Goal: Task Accomplishment & Management: Manage account settings

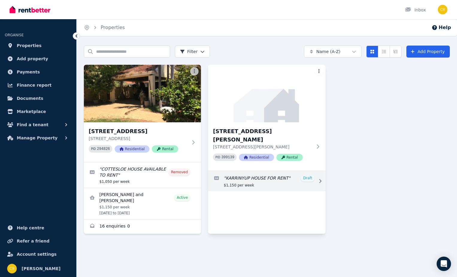
click at [268, 175] on link "Edit listing: KARRINYUP HOUSE FOR RENT" at bounding box center [266, 181] width 117 height 20
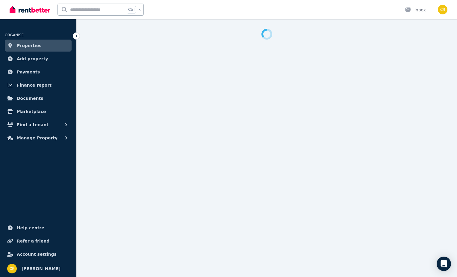
select select "**"
select select "**********"
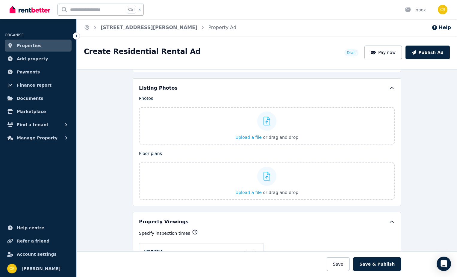
scroll to position [719, 0]
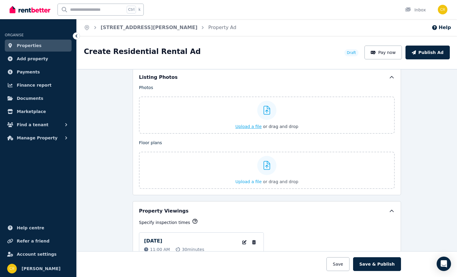
click at [251, 126] on span "Upload a file" at bounding box center [249, 126] width 26 height 5
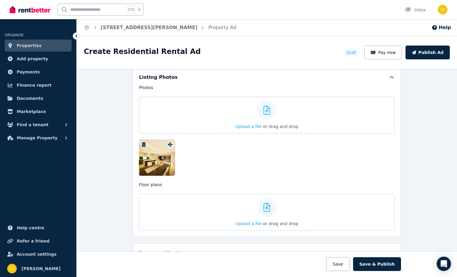
click at [142, 143] on icon "button" at bounding box center [144, 144] width 4 height 5
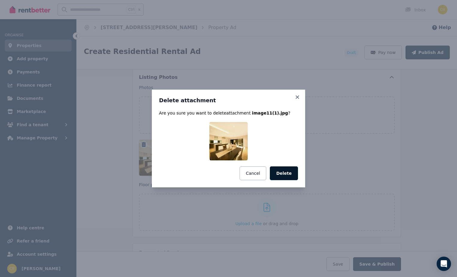
click at [286, 176] on button "Delete" at bounding box center [284, 173] width 28 height 14
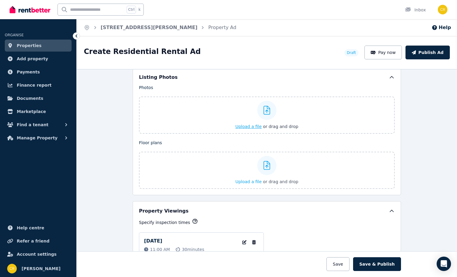
click at [241, 126] on span "Upload a file" at bounding box center [249, 126] width 26 height 5
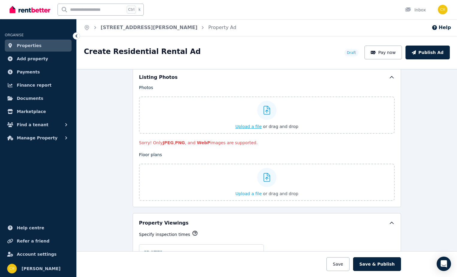
click at [241, 128] on span "Upload a file" at bounding box center [249, 126] width 26 height 5
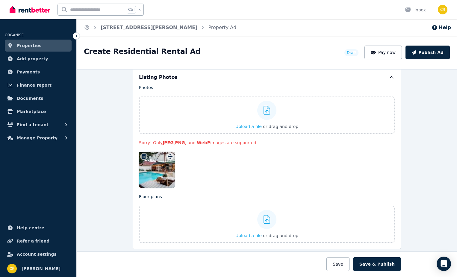
click at [157, 168] on div at bounding box center [157, 170] width 36 height 36
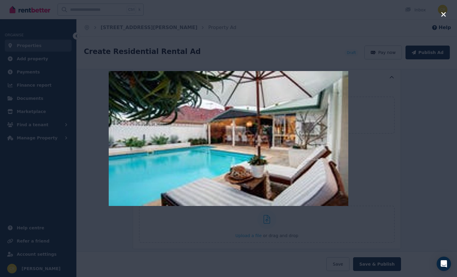
click at [441, 13] on icon "button" at bounding box center [443, 14] width 5 height 7
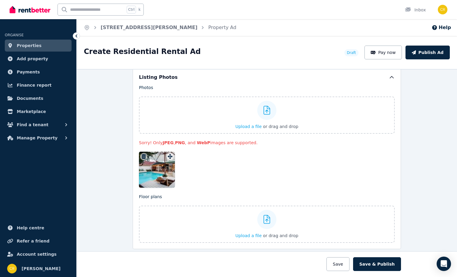
click at [143, 157] on icon "button" at bounding box center [144, 156] width 4 height 5
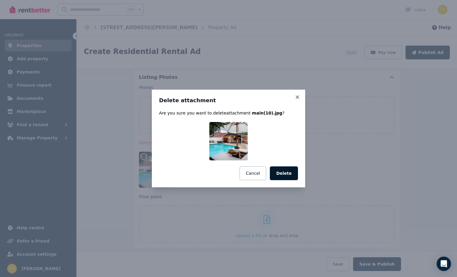
click at [287, 173] on button "Delete" at bounding box center [284, 173] width 28 height 14
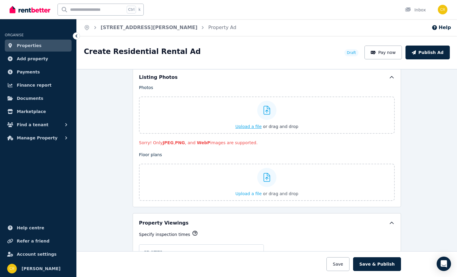
click at [245, 127] on span "Upload a file" at bounding box center [249, 126] width 26 height 5
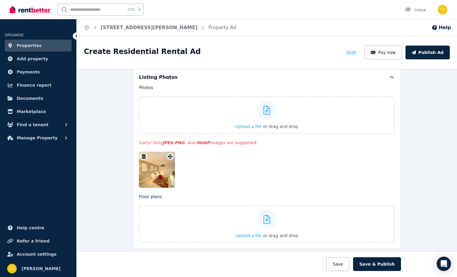
click at [33, 45] on span "Properties" at bounding box center [29, 45] width 25 height 7
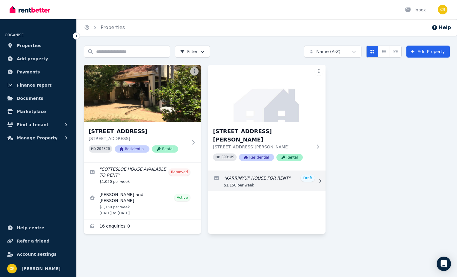
click at [262, 173] on link "Edit listing: KARRINYUP HOUSE FOR RENT" at bounding box center [266, 181] width 117 height 20
select select "**"
select select "**********"
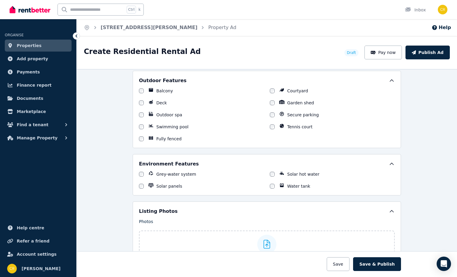
scroll to position [689, 0]
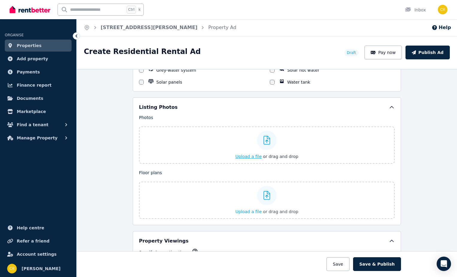
click at [254, 157] on span "Upload a file" at bounding box center [249, 156] width 26 height 5
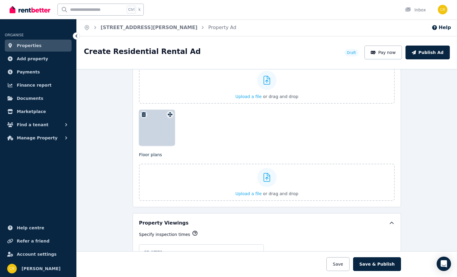
scroll to position [719, 0]
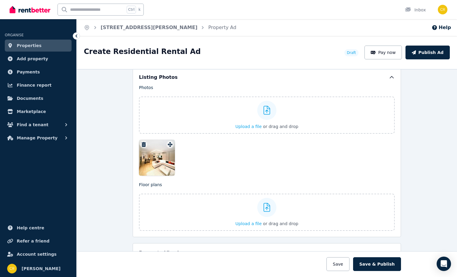
click at [142, 144] on icon "button" at bounding box center [144, 144] width 4 height 5
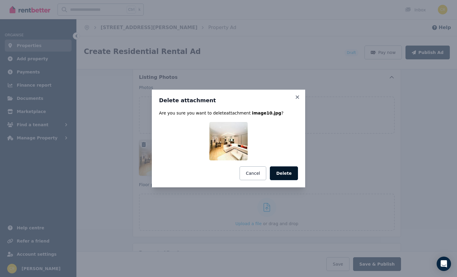
click at [279, 172] on button "Delete" at bounding box center [284, 173] width 28 height 14
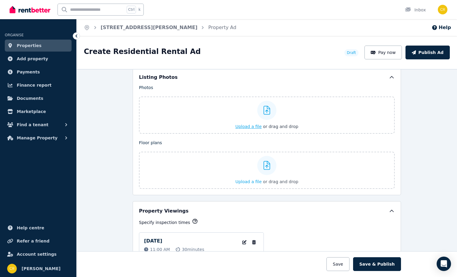
click at [258, 127] on span "Upload a file" at bounding box center [249, 126] width 26 height 5
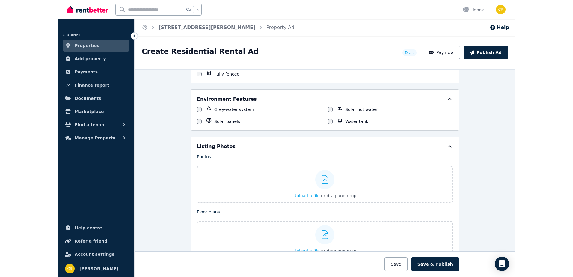
scroll to position [659, 0]
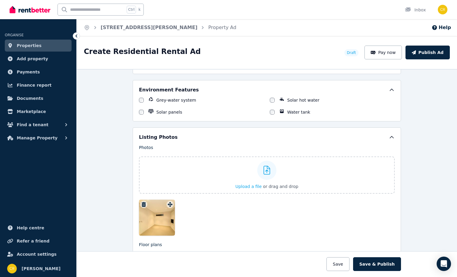
click at [142, 202] on icon "button" at bounding box center [144, 204] width 4 height 5
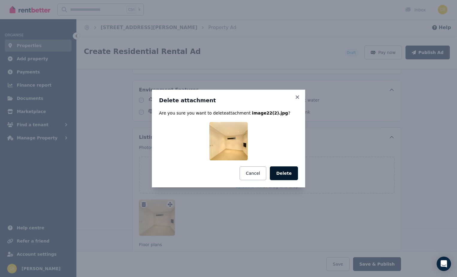
click at [282, 170] on button "Delete" at bounding box center [284, 173] width 28 height 14
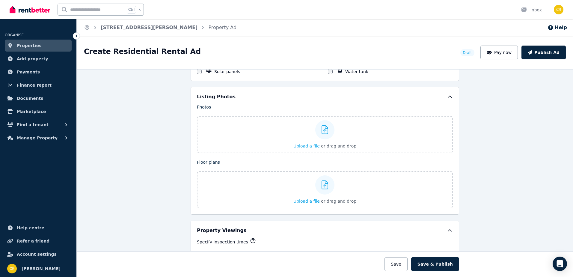
scroll to position [689, 0]
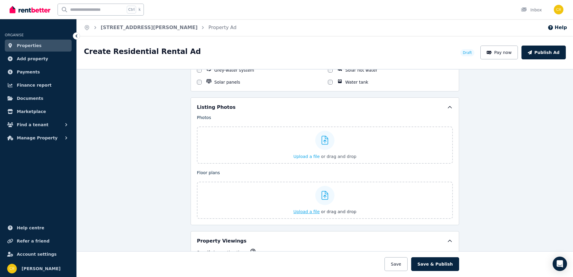
click at [306, 211] on span "Upload a file" at bounding box center [306, 211] width 26 height 5
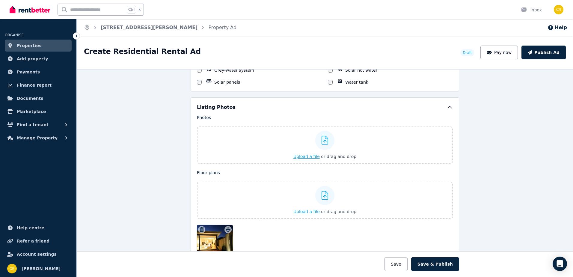
click at [302, 157] on span "Upload a file" at bounding box center [306, 156] width 26 height 5
click at [201, 228] on icon "button" at bounding box center [202, 229] width 4 height 5
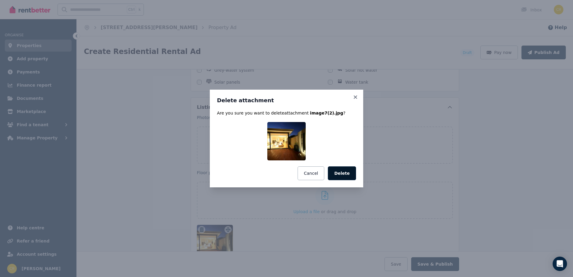
click at [339, 170] on button "Delete" at bounding box center [342, 173] width 28 height 14
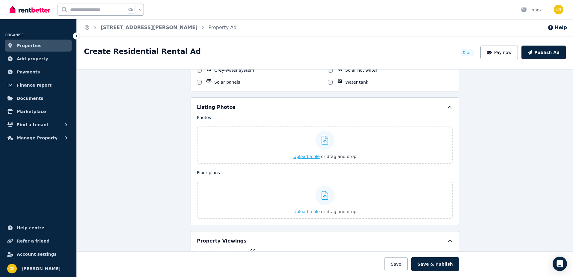
click at [302, 157] on span "Upload a file" at bounding box center [306, 156] width 26 height 5
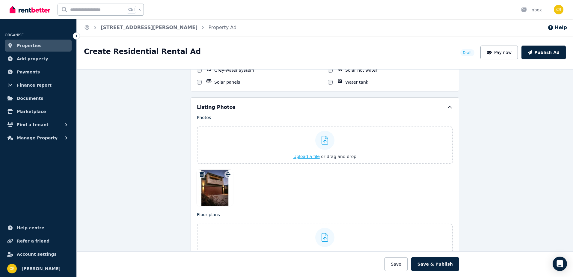
click at [316, 156] on span "Upload a file" at bounding box center [306, 156] width 26 height 5
click at [244, 175] on icon "button" at bounding box center [245, 174] width 4 height 5
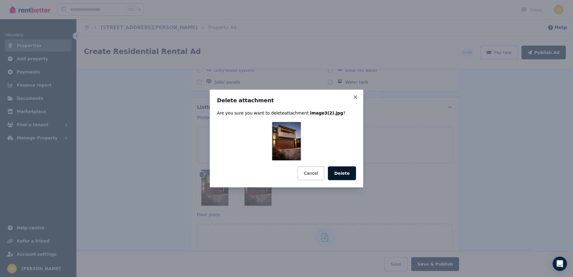
click at [349, 170] on button "Delete" at bounding box center [342, 173] width 28 height 14
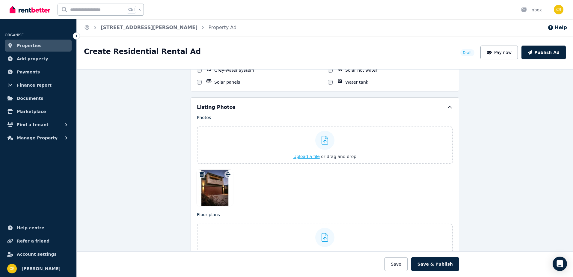
click at [310, 156] on span "Upload a file" at bounding box center [306, 156] width 26 height 5
drag, startPoint x: 221, startPoint y: 190, endPoint x: 293, endPoint y: 193, distance: 71.7
click at [293, 193] on div at bounding box center [325, 188] width 256 height 36
click at [307, 155] on span "Upload a file" at bounding box center [306, 156] width 26 height 5
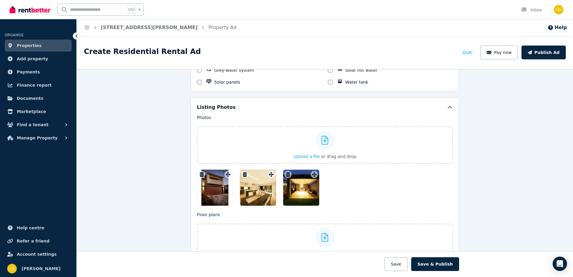
drag, startPoint x: 256, startPoint y: 182, endPoint x: 348, endPoint y: 187, distance: 91.8
click at [348, 187] on div at bounding box center [325, 188] width 256 height 36
drag, startPoint x: 264, startPoint y: 186, endPoint x: 357, endPoint y: 184, distance: 93.2
click at [357, 184] on div at bounding box center [325, 188] width 256 height 36
click at [270, 176] on div "Photos Upload a file or drag and drop Uploaded " image22(2).jpg " Uploaded " im…" at bounding box center [325, 159] width 256 height 91
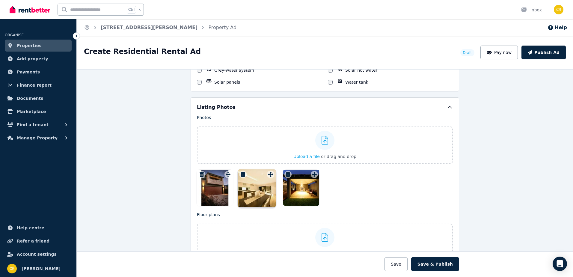
click at [270, 175] on div "Photos Upload a file or drag and drop Uploaded " image22(2).jpg " Uploaded " im…" at bounding box center [325, 159] width 256 height 91
click at [300, 156] on span "Upload a file" at bounding box center [306, 156] width 26 height 5
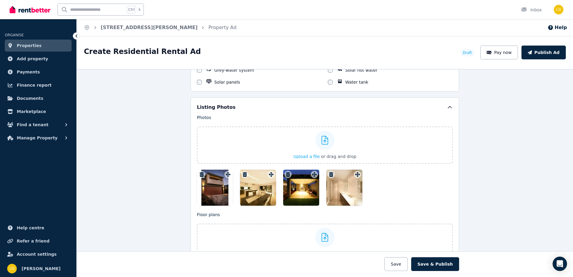
click at [329, 174] on icon "button" at bounding box center [331, 174] width 4 height 5
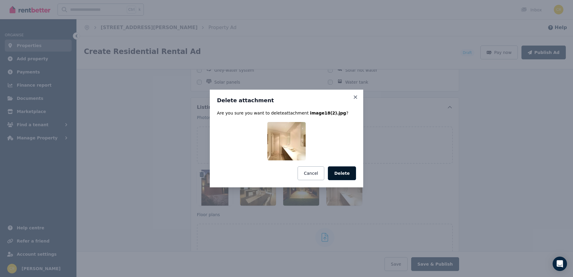
click at [336, 174] on button "Delete" at bounding box center [342, 173] width 28 height 14
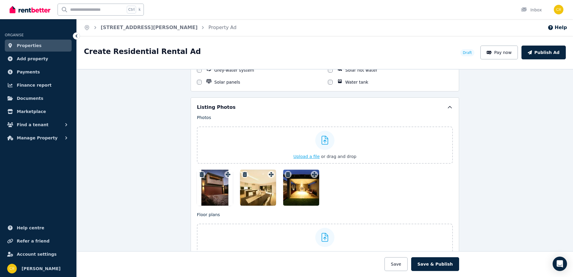
click at [306, 154] on span "Upload a file" at bounding box center [306, 156] width 26 height 5
click at [244, 173] on icon "button" at bounding box center [245, 174] width 4 height 5
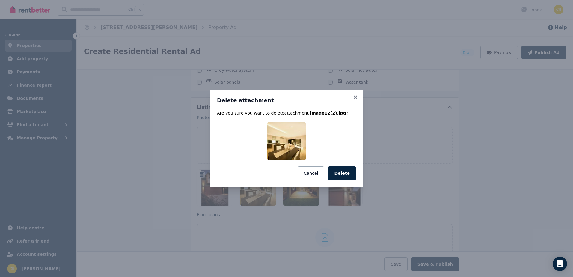
click at [338, 172] on button "Delete" at bounding box center [342, 173] width 28 height 14
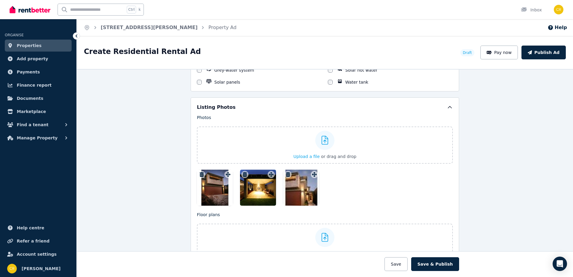
click at [245, 175] on icon "button" at bounding box center [245, 174] width 6 height 5
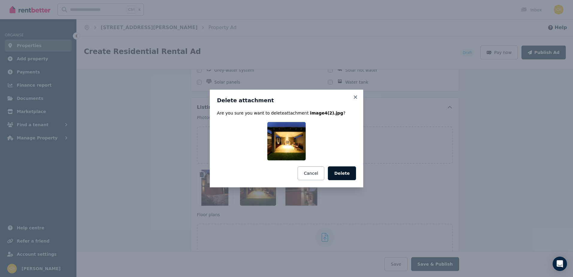
click at [344, 176] on button "Delete" at bounding box center [342, 173] width 28 height 14
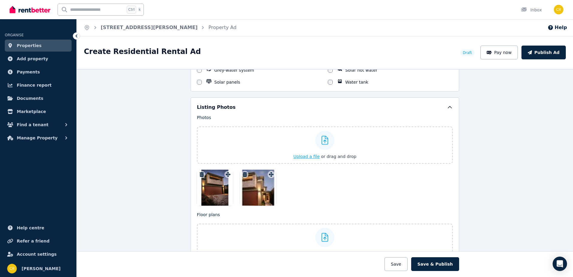
click at [311, 155] on span "Upload a file" at bounding box center [306, 156] width 26 height 5
click at [313, 156] on span "Upload a file" at bounding box center [306, 156] width 26 height 5
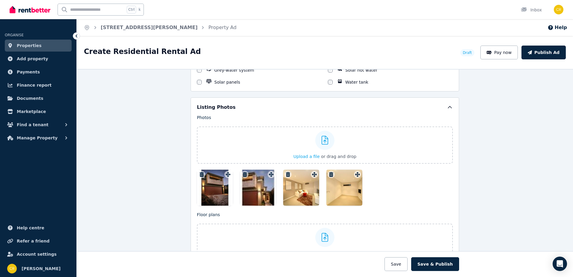
click at [330, 174] on icon "button" at bounding box center [331, 174] width 4 height 5
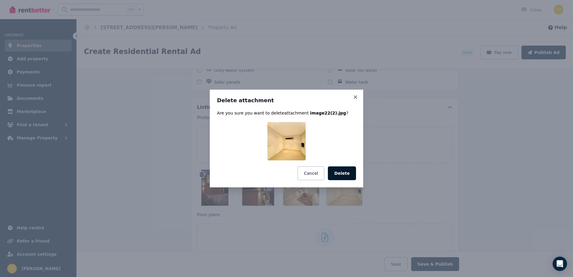
click at [339, 171] on button "Delete" at bounding box center [342, 173] width 28 height 14
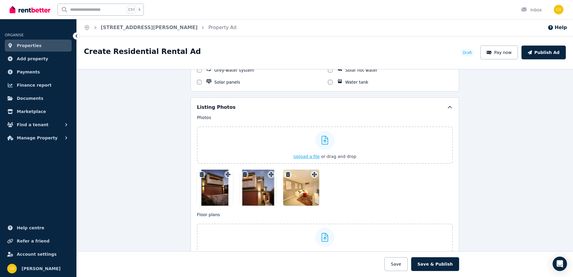
click at [315, 156] on span "Upload a file" at bounding box center [306, 156] width 26 height 5
click at [329, 174] on icon "button" at bounding box center [331, 174] width 4 height 5
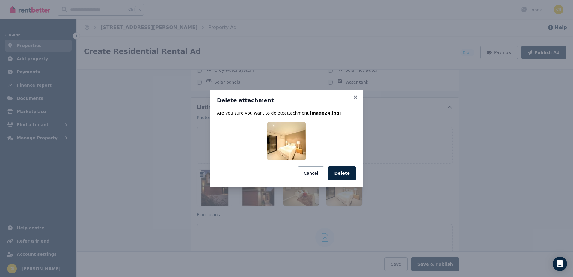
click at [344, 171] on button "Delete" at bounding box center [342, 173] width 28 height 14
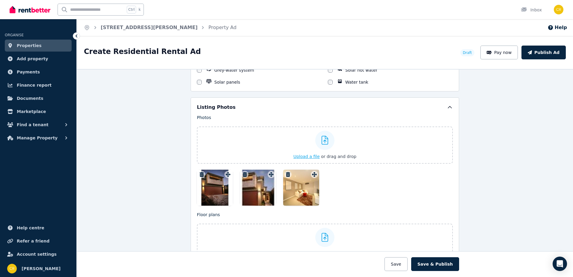
click at [310, 157] on span "Upload a file" at bounding box center [306, 156] width 26 height 5
click at [306, 155] on span "Upload a file" at bounding box center [306, 156] width 26 height 5
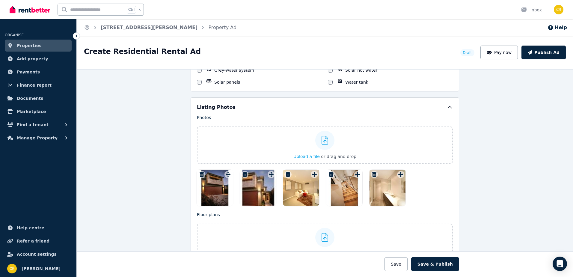
click at [372, 174] on icon "button" at bounding box center [374, 174] width 4 height 5
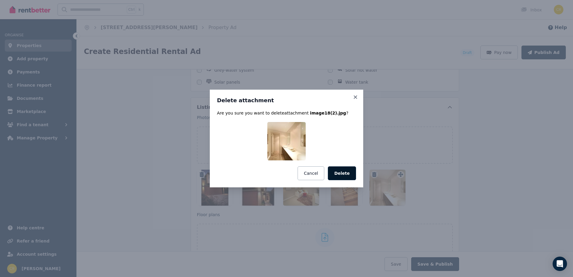
click at [345, 172] on button "Delete" at bounding box center [342, 173] width 28 height 14
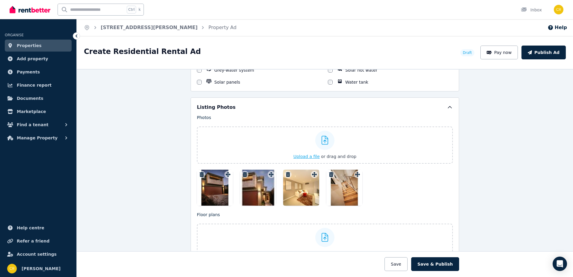
click at [306, 154] on span "Upload a file" at bounding box center [306, 156] width 26 height 5
click at [307, 155] on span "Upload a file" at bounding box center [306, 156] width 26 height 5
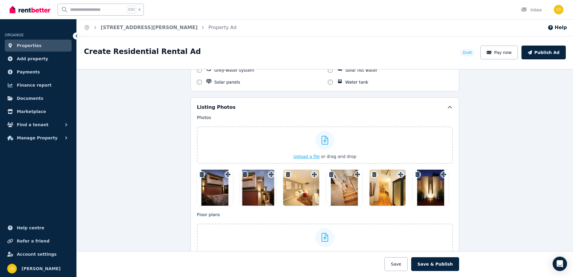
click at [310, 157] on span "Upload a file" at bounding box center [306, 156] width 26 height 5
click at [305, 156] on span "Upload a file" at bounding box center [306, 156] width 26 height 5
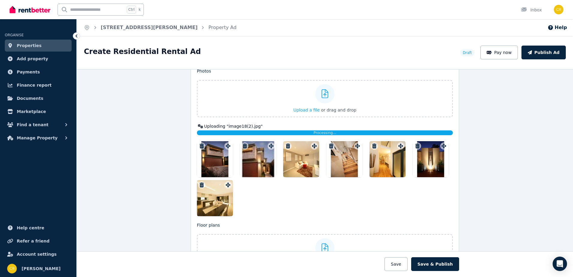
scroll to position [749, 0]
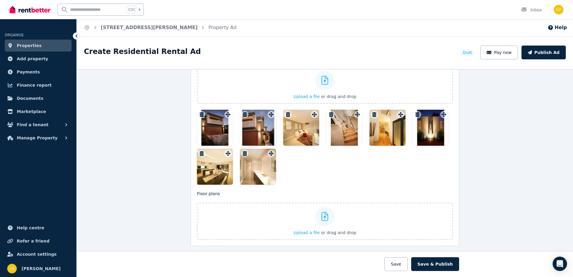
click at [244, 152] on icon "button" at bounding box center [245, 153] width 4 height 5
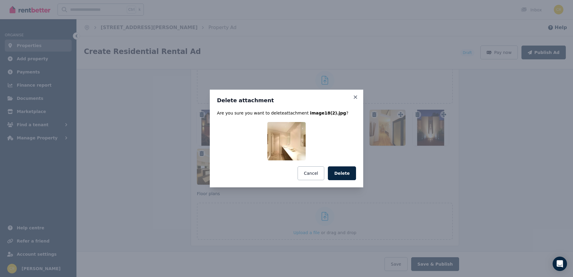
click at [336, 173] on button "Delete" at bounding box center [342, 173] width 28 height 14
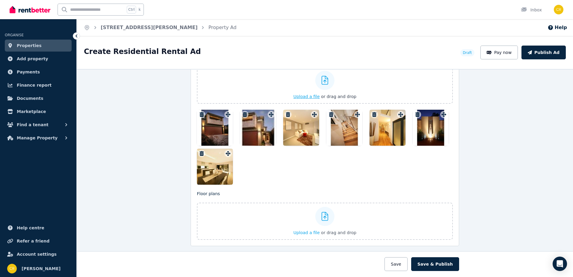
click at [313, 97] on span "Upload a file" at bounding box center [306, 96] width 26 height 5
click at [302, 97] on span "Upload a file" at bounding box center [306, 96] width 26 height 5
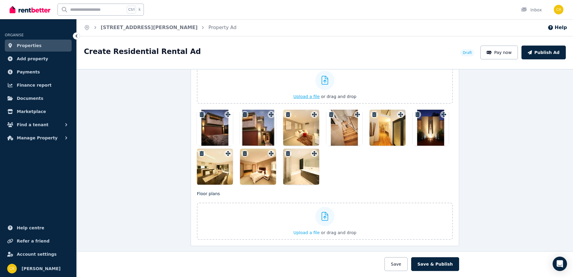
click at [305, 97] on span "Upload a file" at bounding box center [306, 96] width 26 height 5
click at [329, 152] on icon "button" at bounding box center [331, 153] width 4 height 5
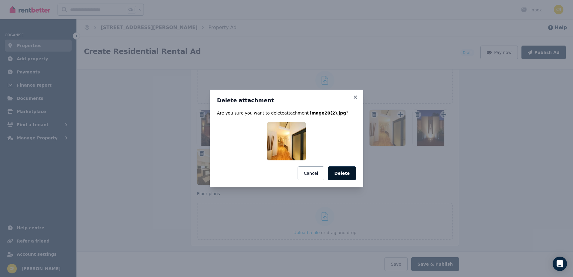
click at [344, 175] on button "Delete" at bounding box center [342, 173] width 28 height 14
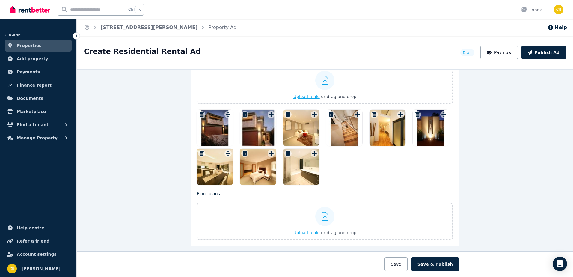
click at [306, 97] on span "Upload a file" at bounding box center [306, 96] width 26 height 5
click at [329, 113] on icon "button" at bounding box center [331, 114] width 4 height 5
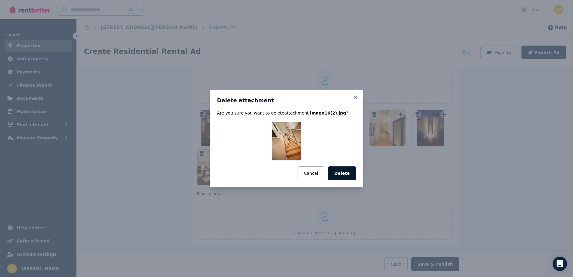
click at [342, 170] on button "Delete" at bounding box center [342, 173] width 28 height 14
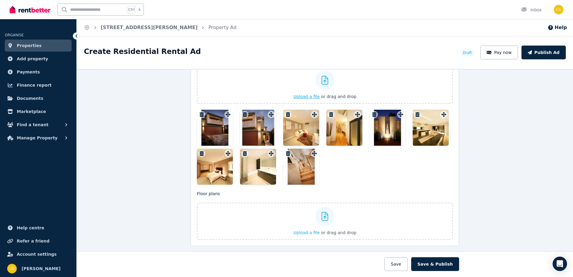
click at [313, 96] on span "Upload a file" at bounding box center [306, 96] width 26 height 5
click at [311, 97] on span "Upload a file" at bounding box center [306, 96] width 26 height 5
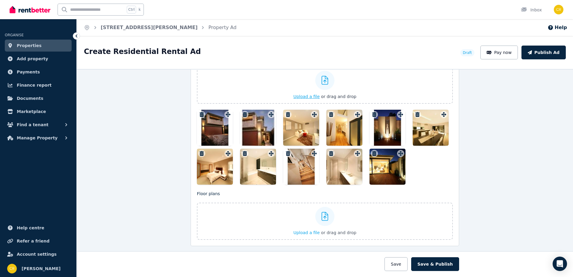
click at [299, 96] on span "Upload a file" at bounding box center [306, 96] width 26 height 5
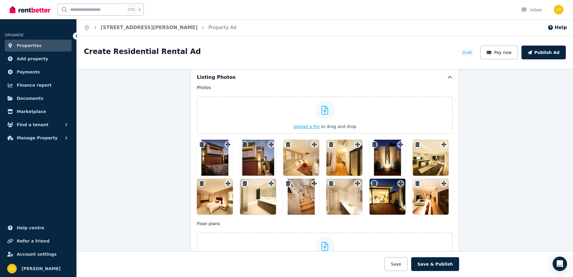
click at [316, 125] on span "Upload a file" at bounding box center [306, 126] width 26 height 5
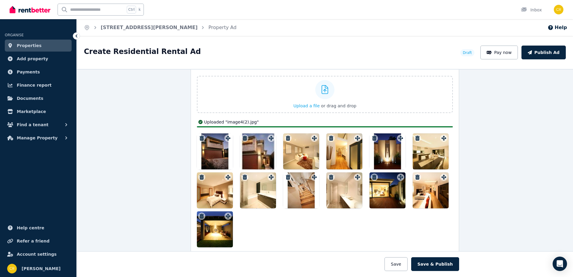
scroll to position [779, 0]
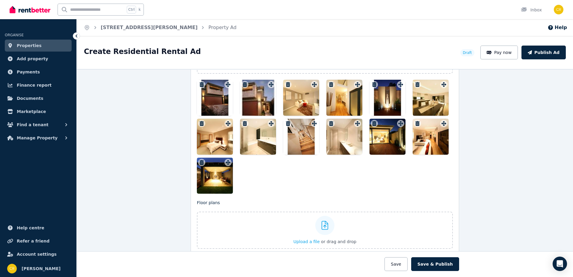
click at [388, 96] on div at bounding box center [388, 98] width 36 height 36
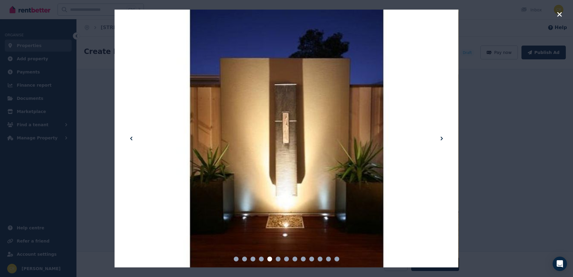
click at [257, 136] on div at bounding box center [286, 139] width 344 height 258
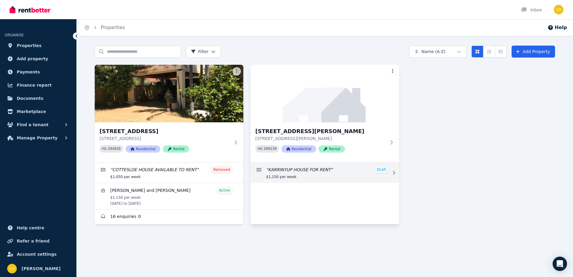
click at [392, 172] on icon at bounding box center [394, 173] width 6 height 4
click at [395, 172] on icon at bounding box center [394, 173] width 6 height 4
click at [382, 170] on link "Edit listing: KARRINYUP HOUSE FOR RENT" at bounding box center [325, 172] width 149 height 20
select select "**"
select select "**********"
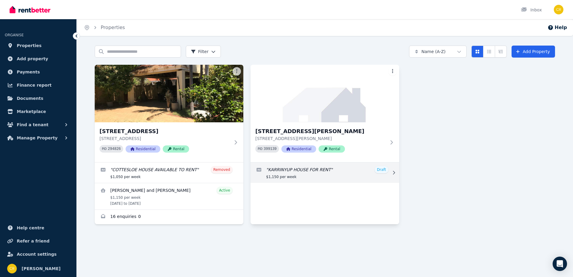
select select "**********"
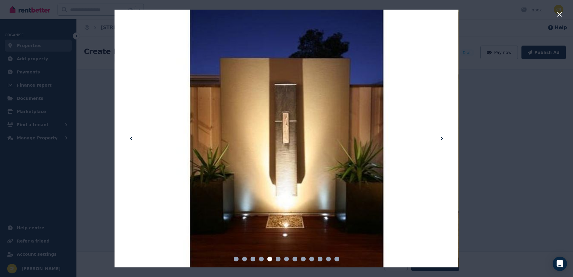
click at [457, 14] on icon "button" at bounding box center [559, 14] width 5 height 7
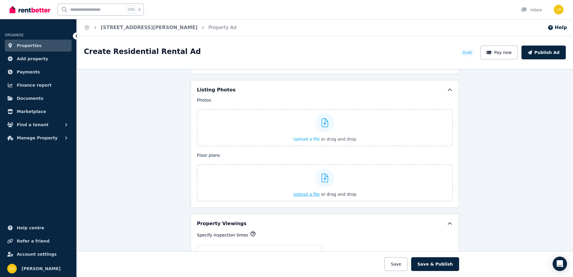
scroll to position [689, 0]
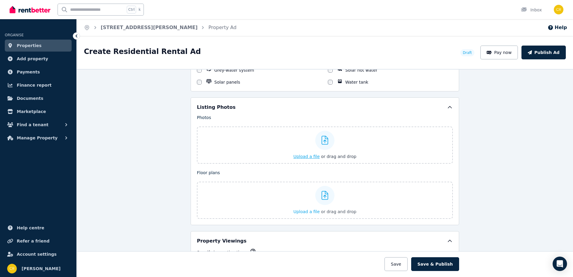
click at [311, 156] on span "Upload a file" at bounding box center [306, 156] width 26 height 5
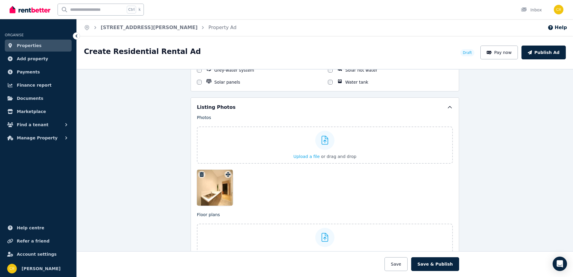
click at [200, 173] on icon "button" at bounding box center [202, 174] width 4 height 5
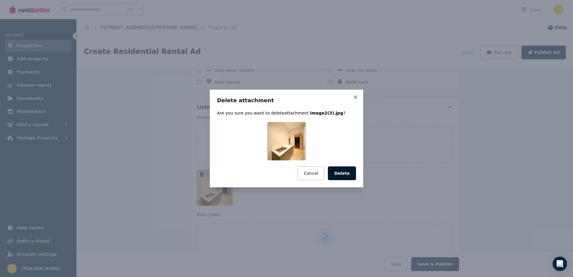
click at [350, 175] on button "Delete" at bounding box center [342, 173] width 28 height 14
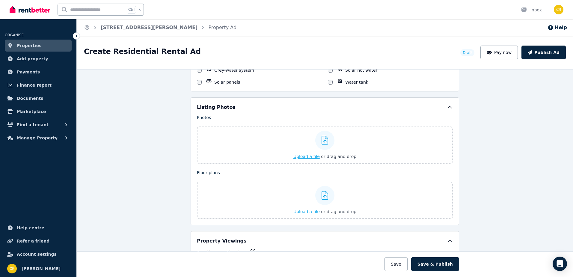
click at [310, 157] on span "Upload a file" at bounding box center [306, 156] width 26 height 5
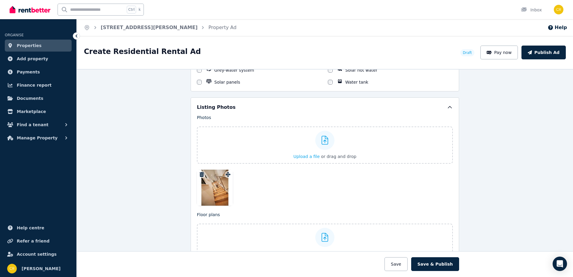
click at [200, 173] on icon "button" at bounding box center [202, 174] width 4 height 5
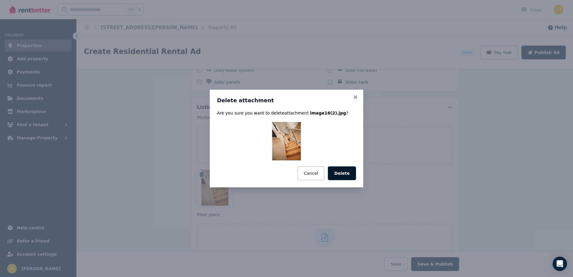
click at [340, 172] on button "Delete" at bounding box center [342, 173] width 28 height 14
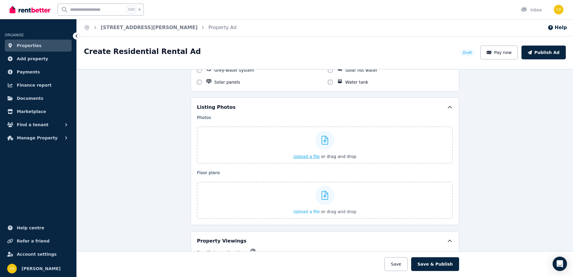
click at [303, 156] on span "Upload a file" at bounding box center [306, 156] width 26 height 5
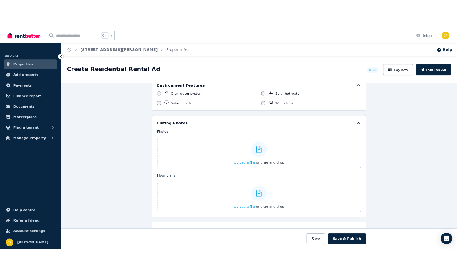
scroll to position [659, 0]
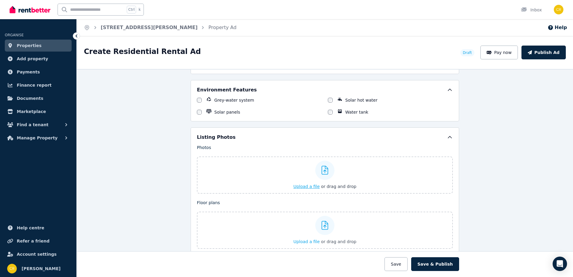
click at [308, 187] on span "Upload a file" at bounding box center [306, 186] width 26 height 5
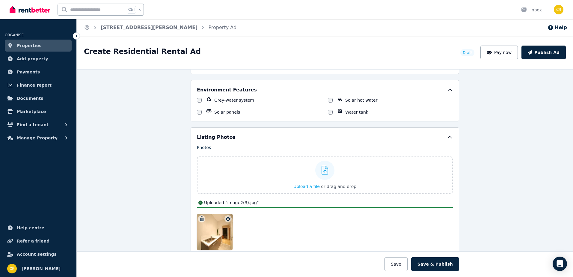
click at [199, 216] on icon "button" at bounding box center [202, 218] width 6 height 5
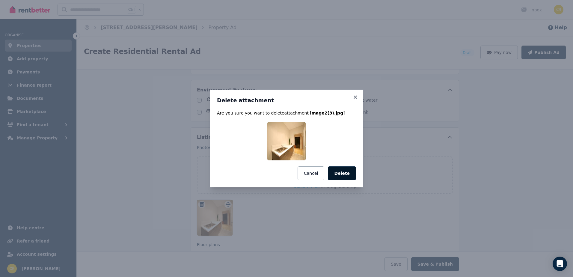
click at [342, 174] on button "Delete" at bounding box center [342, 173] width 28 height 14
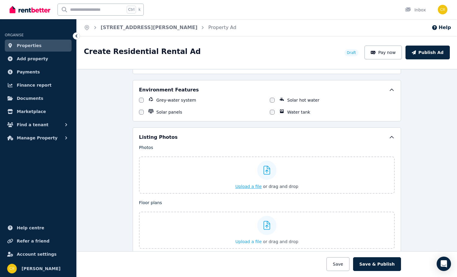
click at [243, 185] on span "Upload a file" at bounding box center [249, 186] width 26 height 5
click at [264, 171] on icon at bounding box center [267, 170] width 7 height 9
click at [0, 0] on input "Upload a file or drag and drop" at bounding box center [0, 0] width 0 height 0
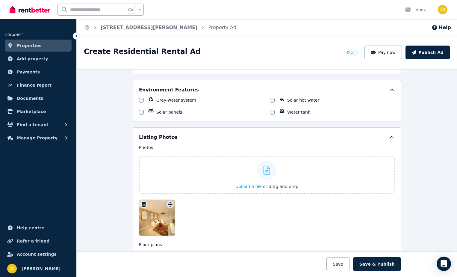
click at [143, 203] on icon "button" at bounding box center [144, 204] width 4 height 5
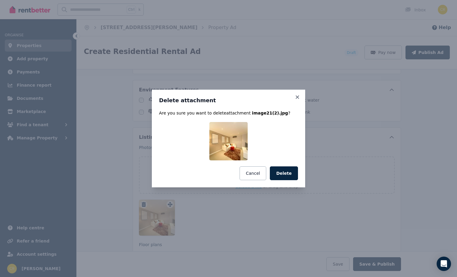
click at [279, 171] on button "Delete" at bounding box center [284, 173] width 28 height 14
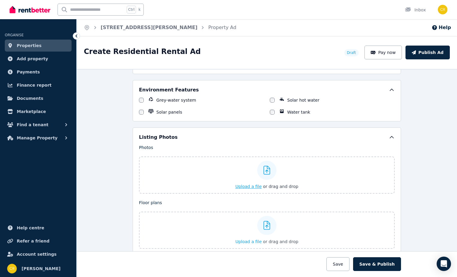
click at [257, 186] on span "Upload a file" at bounding box center [249, 186] width 26 height 5
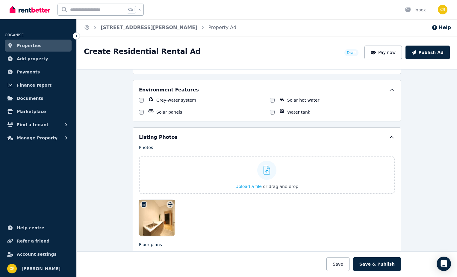
click at [142, 205] on icon "button" at bounding box center [144, 204] width 4 height 5
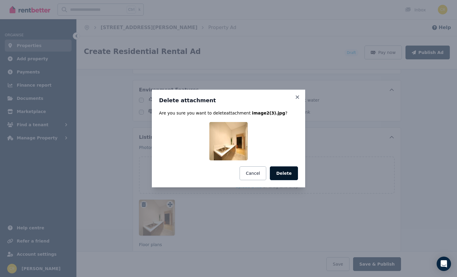
click at [283, 171] on button "Delete" at bounding box center [284, 173] width 28 height 14
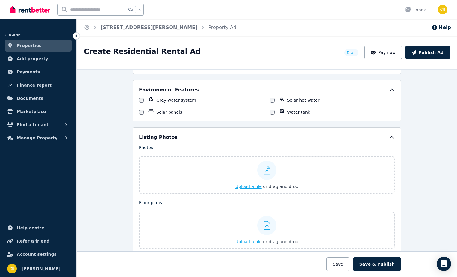
click at [246, 186] on span "Upload a file" at bounding box center [249, 186] width 26 height 5
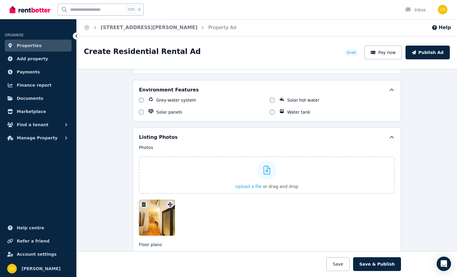
click at [142, 203] on icon "button" at bounding box center [144, 204] width 4 height 5
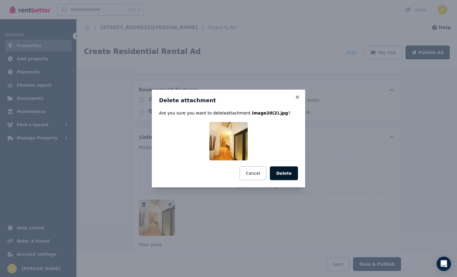
click at [287, 169] on button "Delete" at bounding box center [284, 173] width 28 height 14
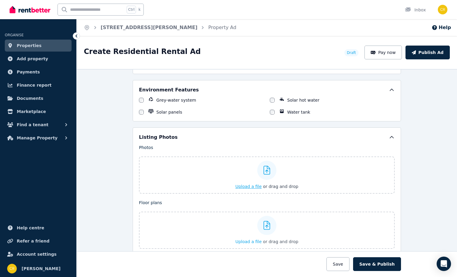
click at [247, 188] on span "Upload a file" at bounding box center [249, 186] width 26 height 5
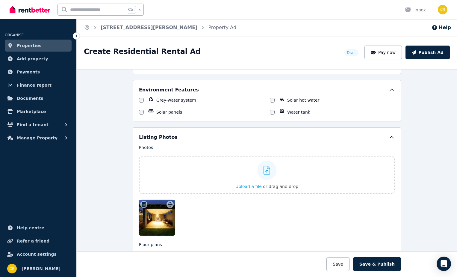
click at [142, 203] on icon "button" at bounding box center [144, 204] width 4 height 5
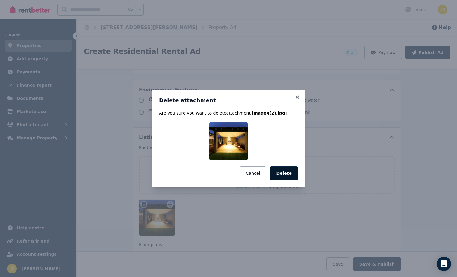
click at [283, 172] on button "Delete" at bounding box center [284, 173] width 28 height 14
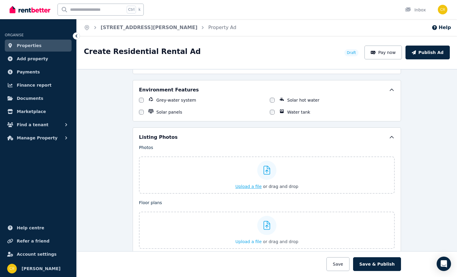
click at [252, 185] on span "Upload a file" at bounding box center [249, 186] width 26 height 5
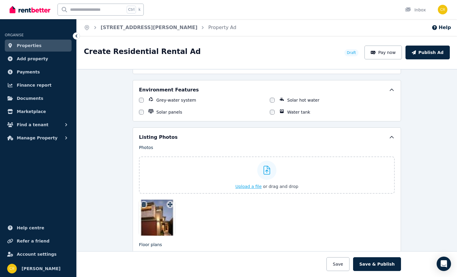
click at [244, 186] on span "Upload a file" at bounding box center [249, 186] width 26 height 5
click at [186, 202] on icon "button" at bounding box center [187, 204] width 4 height 5
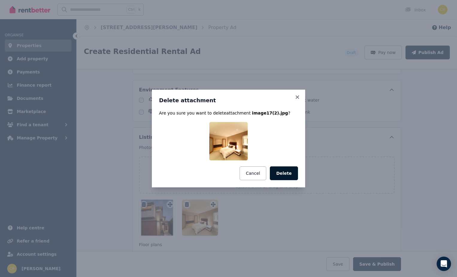
click at [291, 172] on button "Delete" at bounding box center [284, 173] width 28 height 14
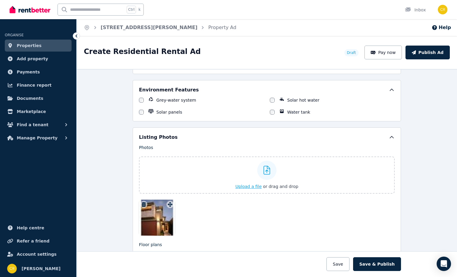
click at [239, 186] on span "Upload a file" at bounding box center [249, 186] width 26 height 5
click at [248, 186] on span "Upload a file" at bounding box center [249, 186] width 26 height 5
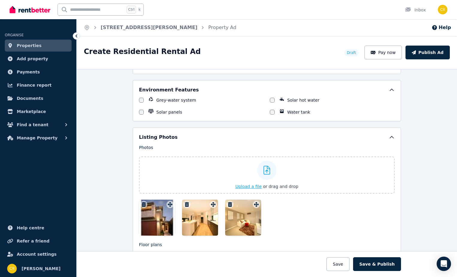
click at [252, 186] on span "Upload a file" at bounding box center [249, 186] width 26 height 5
click at [271, 206] on icon "button" at bounding box center [273, 204] width 4 height 5
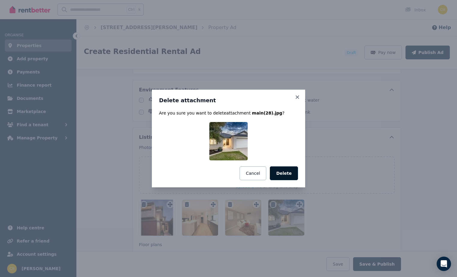
click at [282, 176] on button "Delete" at bounding box center [284, 173] width 28 height 14
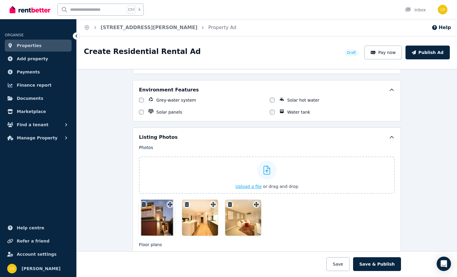
click at [242, 187] on span "Upload a file" at bounding box center [249, 186] width 26 height 5
click at [245, 186] on span "Upload a file" at bounding box center [249, 186] width 26 height 5
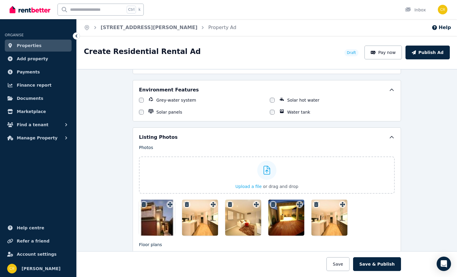
click at [315, 205] on icon "button" at bounding box center [316, 204] width 4 height 5
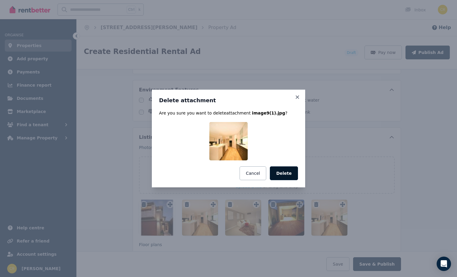
click at [292, 174] on button "Delete" at bounding box center [284, 173] width 28 height 14
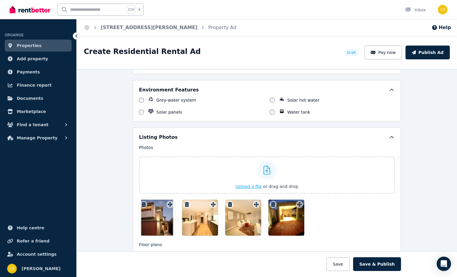
click at [249, 186] on span "Upload a file" at bounding box center [249, 186] width 26 height 5
click at [257, 186] on span "Upload a file" at bounding box center [249, 186] width 26 height 5
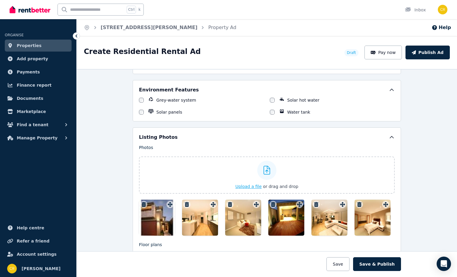
click at [249, 187] on span "Upload a file" at bounding box center [249, 186] width 26 height 5
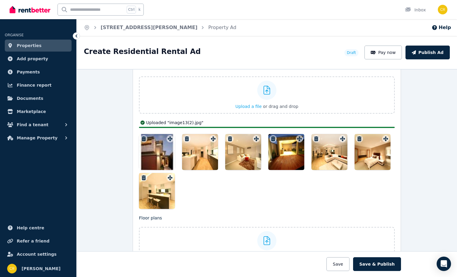
scroll to position [749, 0]
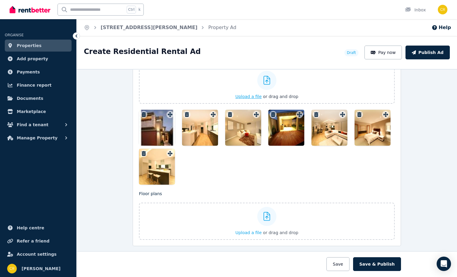
click at [253, 95] on span "Upload a file" at bounding box center [249, 96] width 26 height 5
click at [248, 97] on span "Upload a file" at bounding box center [249, 96] width 26 height 5
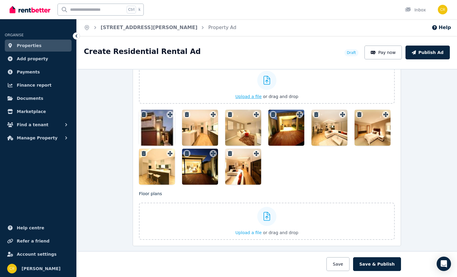
click at [242, 96] on span "Upload a file" at bounding box center [249, 96] width 26 height 5
click at [257, 97] on span "Upload a file" at bounding box center [249, 96] width 26 height 5
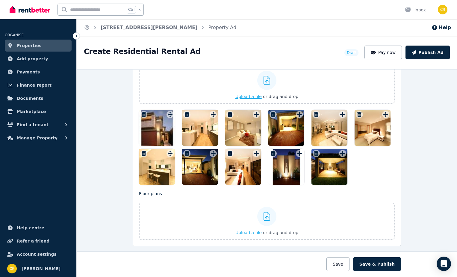
click at [243, 98] on span "Upload a file" at bounding box center [249, 96] width 26 height 5
click at [358, 113] on icon "button" at bounding box center [360, 114] width 4 height 5
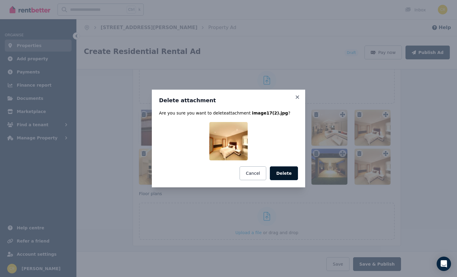
click at [287, 170] on button "Delete" at bounding box center [284, 173] width 28 height 14
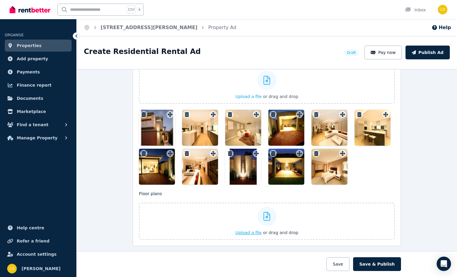
click at [247, 233] on span "Upload a file" at bounding box center [249, 232] width 26 height 5
click at [248, 96] on span "Upload a file" at bounding box center [249, 96] width 26 height 5
click at [252, 95] on span "Upload a file" at bounding box center [249, 96] width 26 height 5
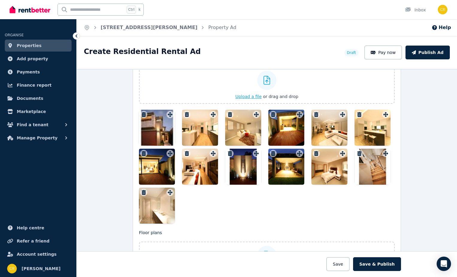
click at [258, 97] on span "Upload a file" at bounding box center [249, 96] width 26 height 5
click at [185, 190] on icon "button" at bounding box center [187, 192] width 4 height 5
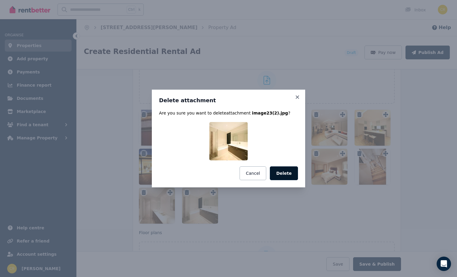
click at [286, 175] on button "Delete" at bounding box center [284, 173] width 28 height 14
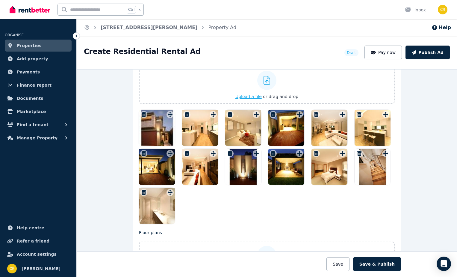
click at [248, 95] on span "Upload a file" at bounding box center [249, 96] width 26 height 5
click at [185, 191] on icon "button" at bounding box center [187, 192] width 4 height 5
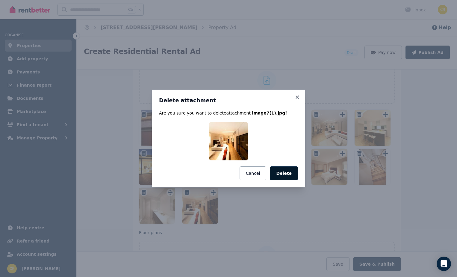
click at [280, 174] on button "Delete" at bounding box center [284, 173] width 28 height 14
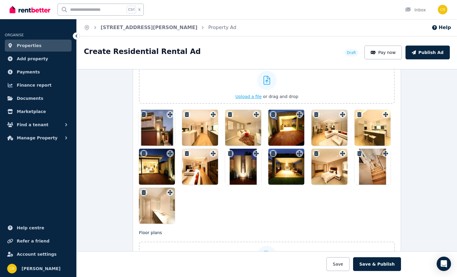
click at [254, 97] on span "Upload a file" at bounding box center [249, 96] width 26 height 5
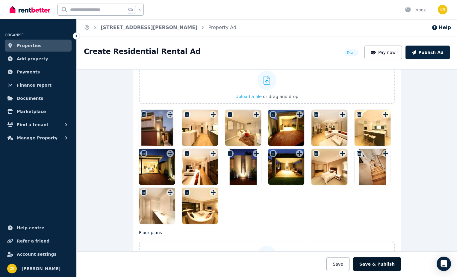
click at [376, 262] on button "Save & Publish" at bounding box center [377, 264] width 48 height 14
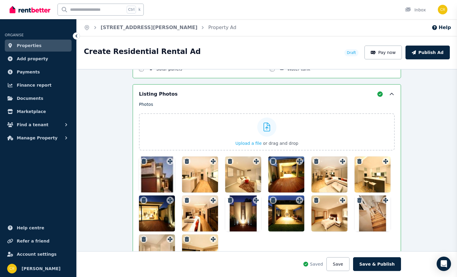
scroll to position [796, 0]
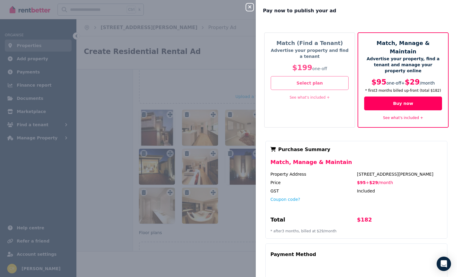
click at [324, 98] on link "See what's included +" at bounding box center [310, 97] width 40 height 4
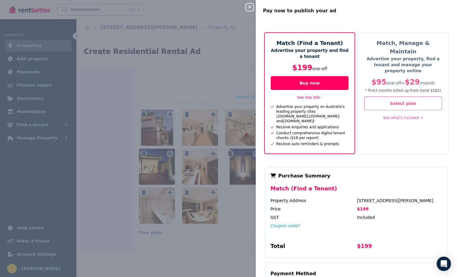
click at [395, 116] on link "See what's included +" at bounding box center [403, 118] width 40 height 4
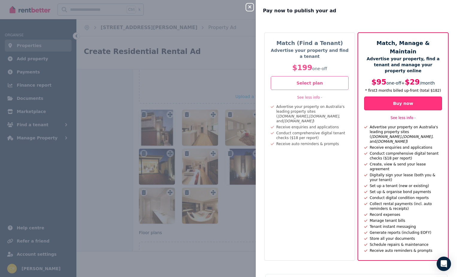
click at [394, 97] on button "Buy now" at bounding box center [403, 104] width 78 height 14
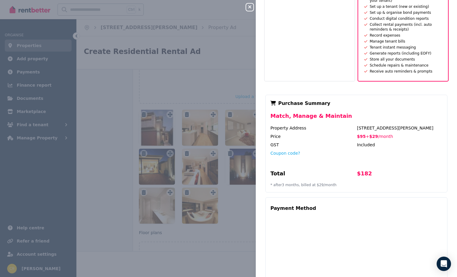
scroll to position [190, 0]
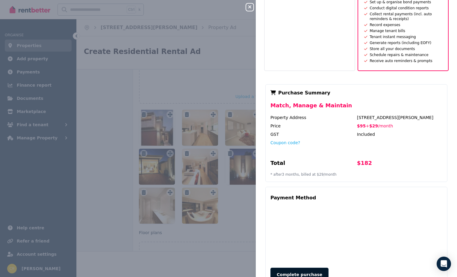
click at [309, 268] on button "Complete purchase" at bounding box center [300, 275] width 58 height 14
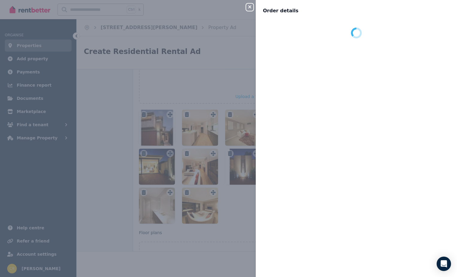
scroll to position [0, 0]
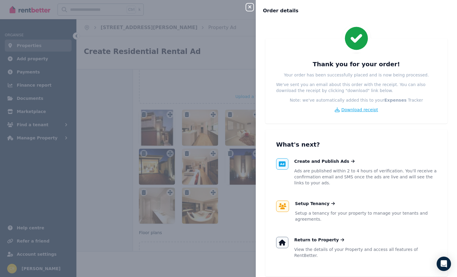
click at [357, 110] on span "Download receipt" at bounding box center [360, 110] width 37 height 6
click at [284, 244] on icon at bounding box center [282, 242] width 7 height 6
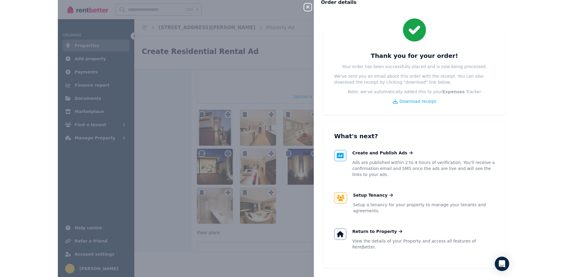
scroll to position [13, 0]
